Goal: Information Seeking & Learning: Learn about a topic

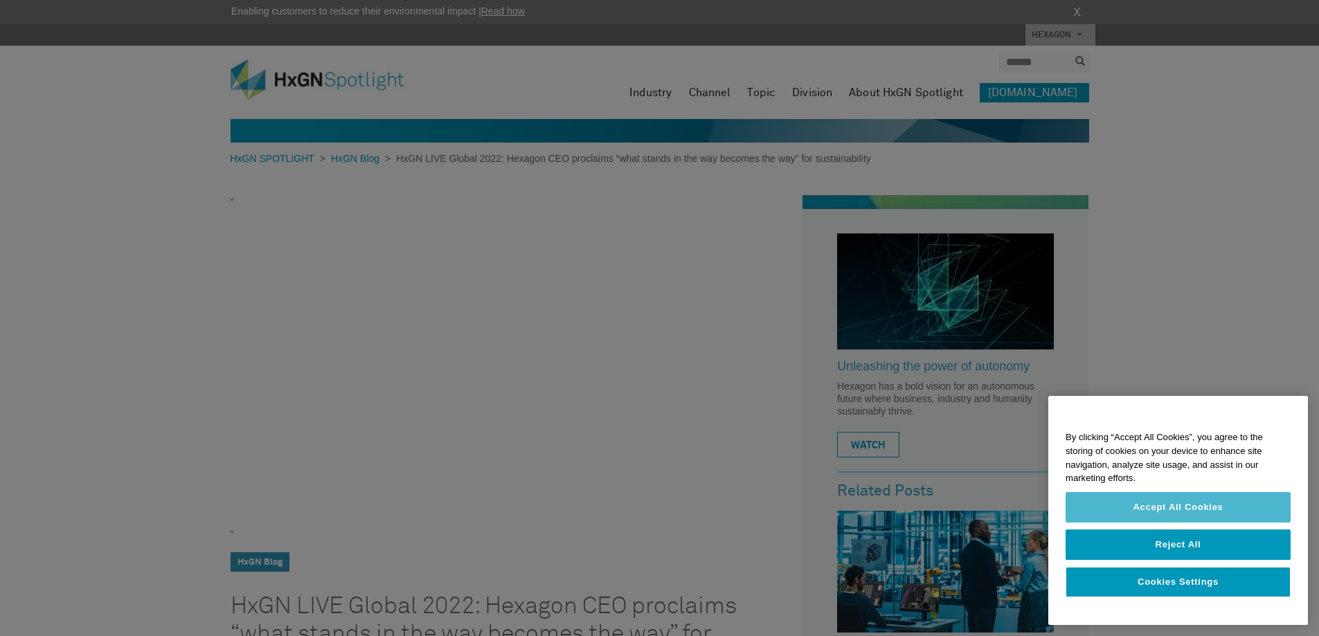
click at [1266, 503] on button "Accept All Cookies" at bounding box center [1178, 507] width 225 height 30
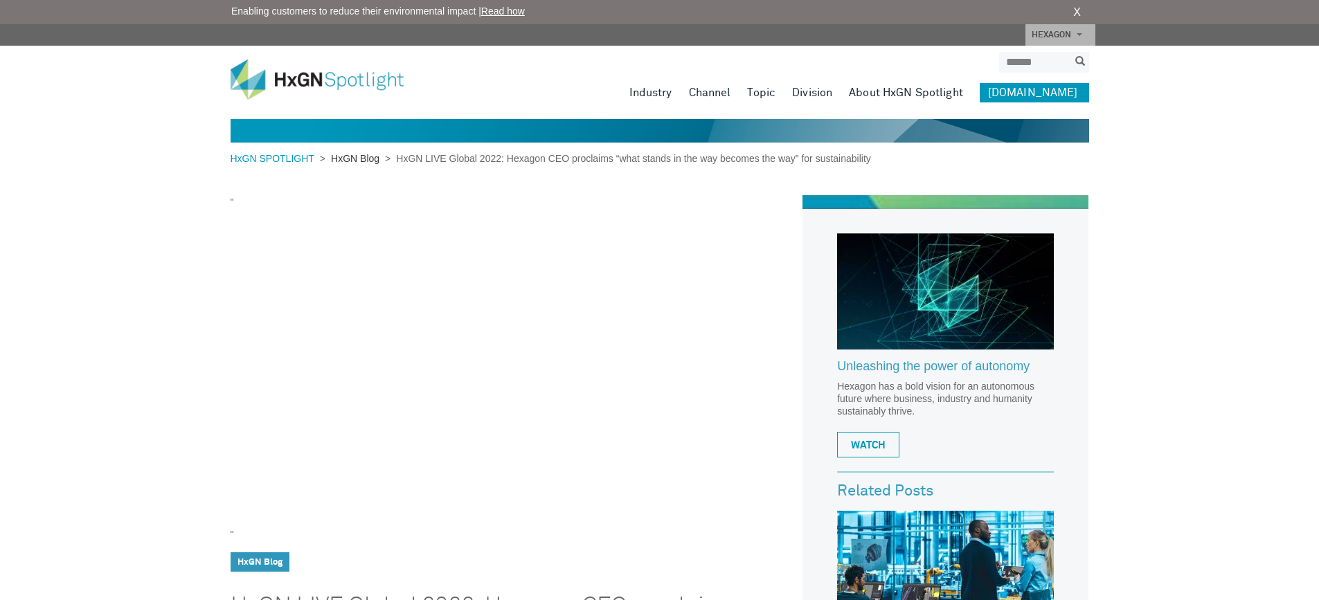
click at [351, 155] on link "HxGN Blog" at bounding box center [355, 158] width 60 height 11
